Goal: Check status: Check status

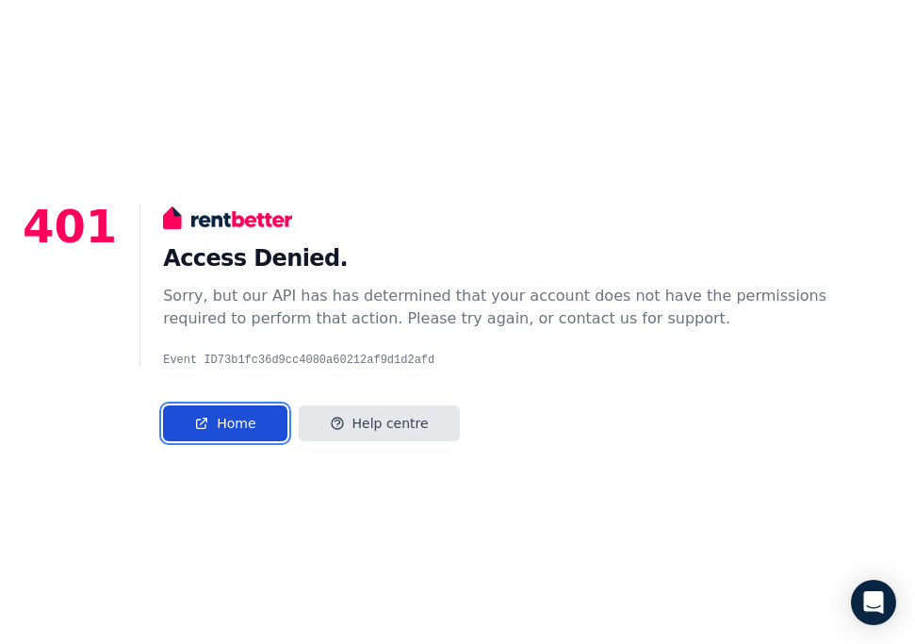
click at [230, 428] on link "Home" at bounding box center [224, 423] width 123 height 36
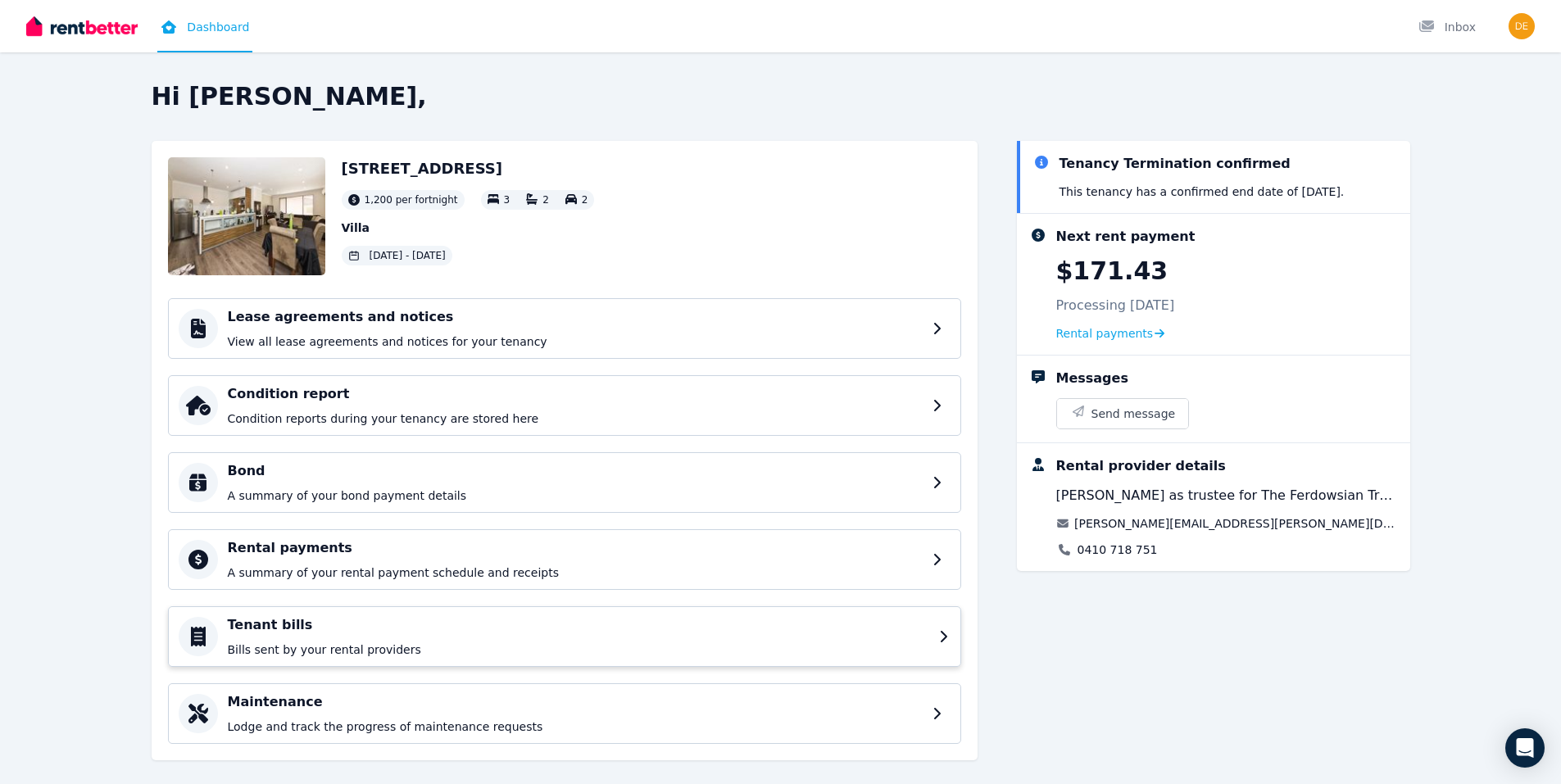
click at [588, 559] on p "Bills sent by your rental providers" at bounding box center [578, 649] width 702 height 17
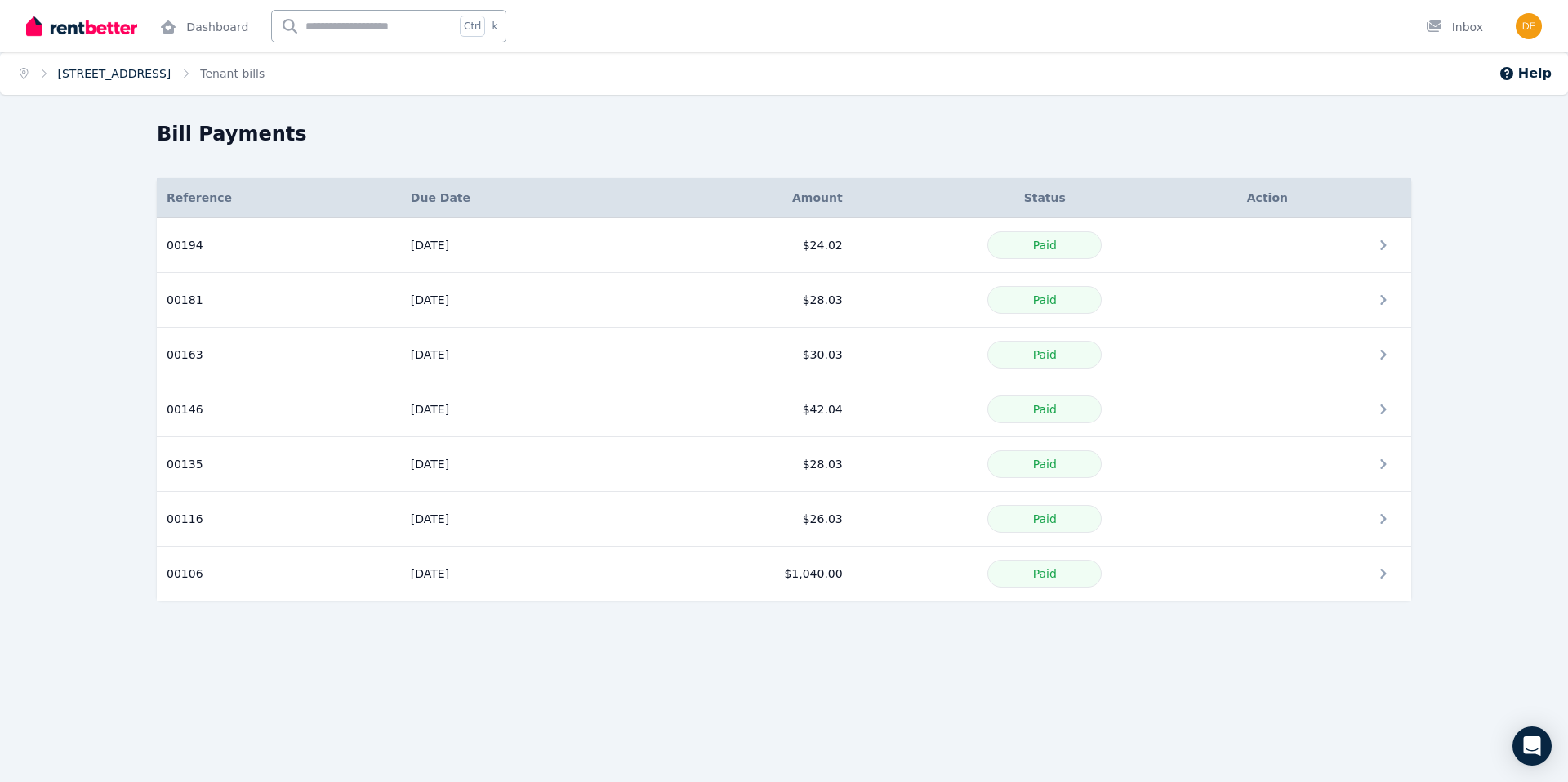
click at [120, 71] on link "24A Climping Street, Balga" at bounding box center [114, 73] width 114 height 13
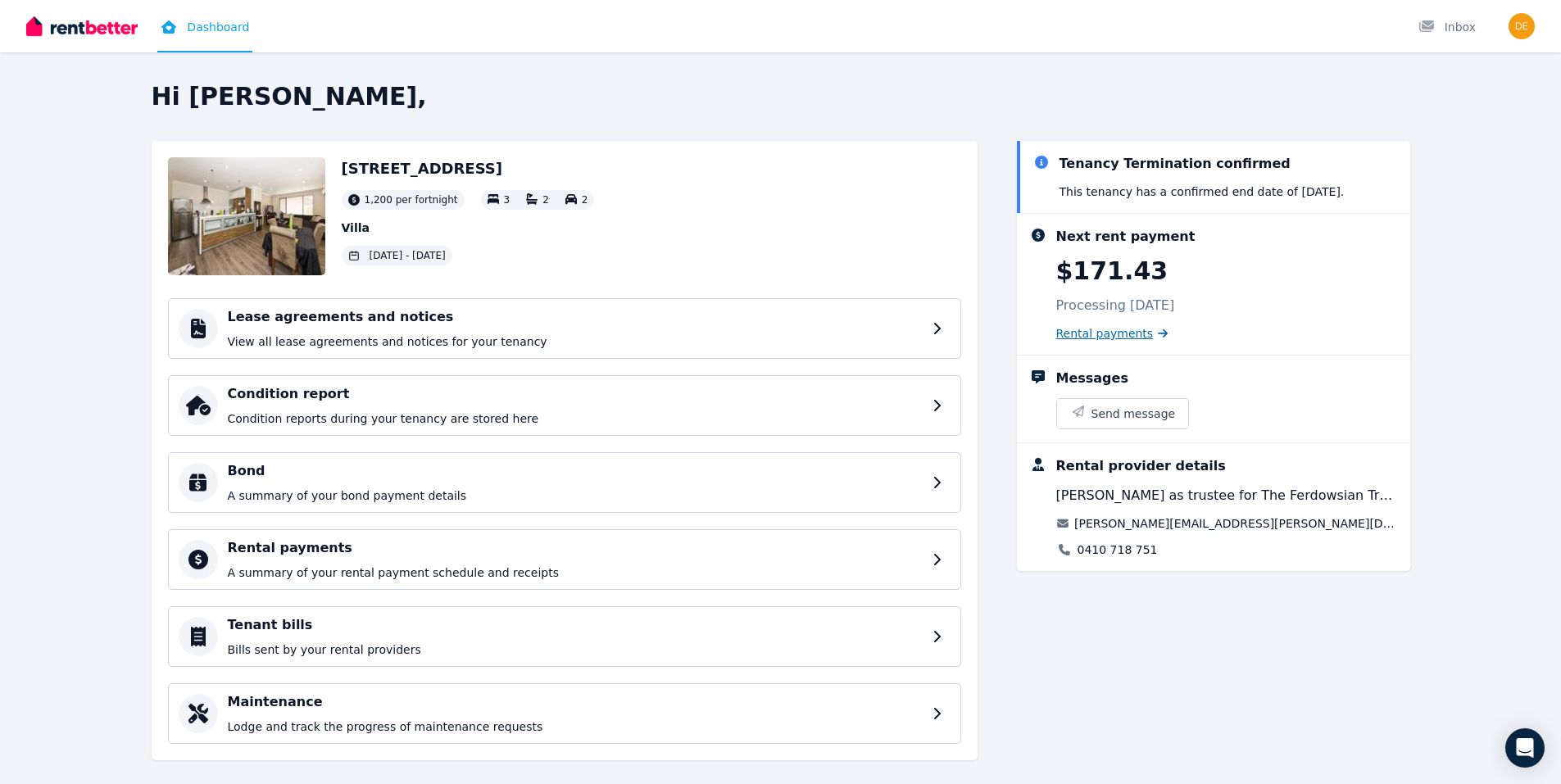
click at [795, 334] on span "Rental payments" at bounding box center [1104, 333] width 97 height 17
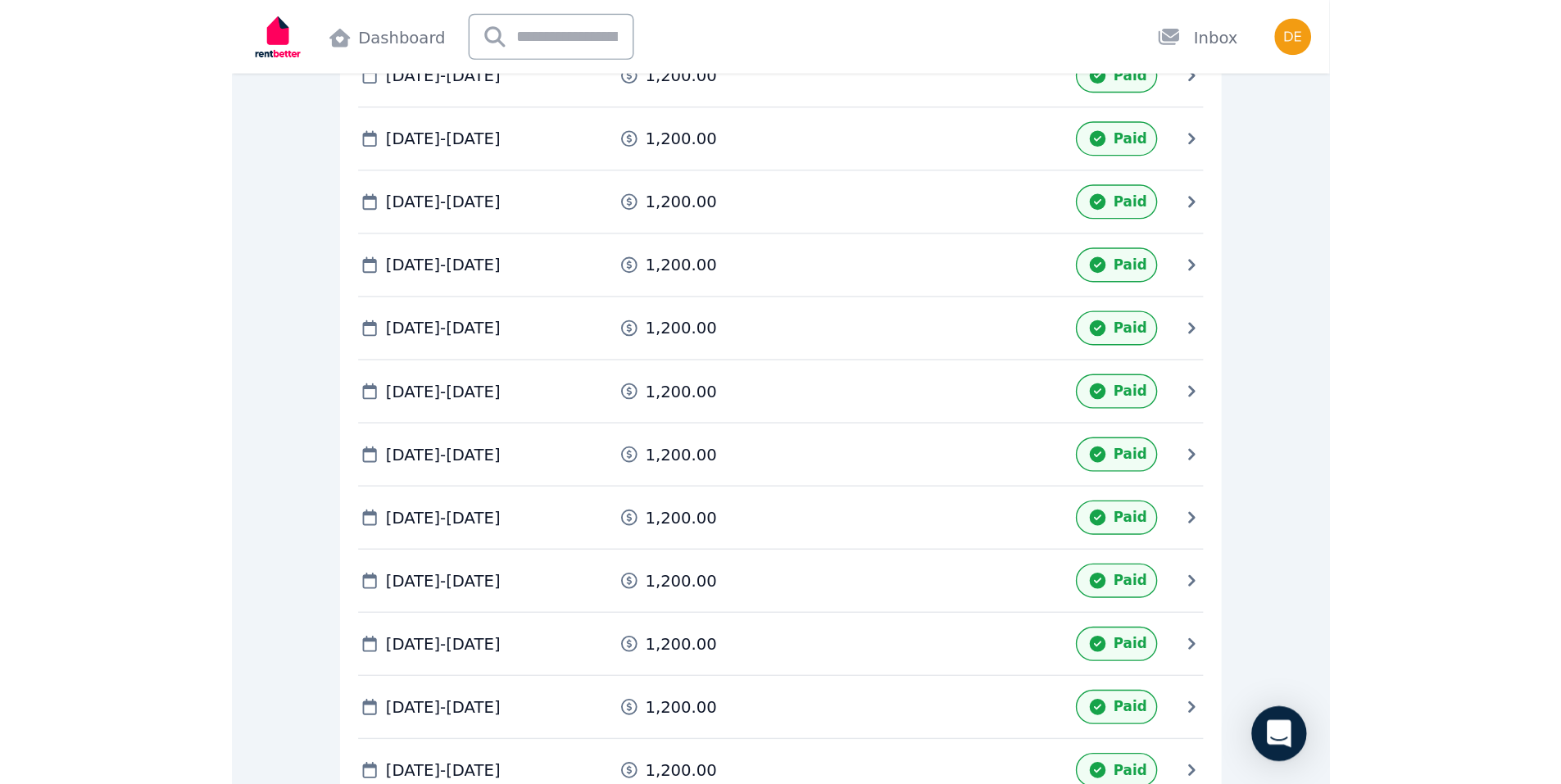
scroll to position [994, 0]
